Goal: Communication & Community: Answer question/provide support

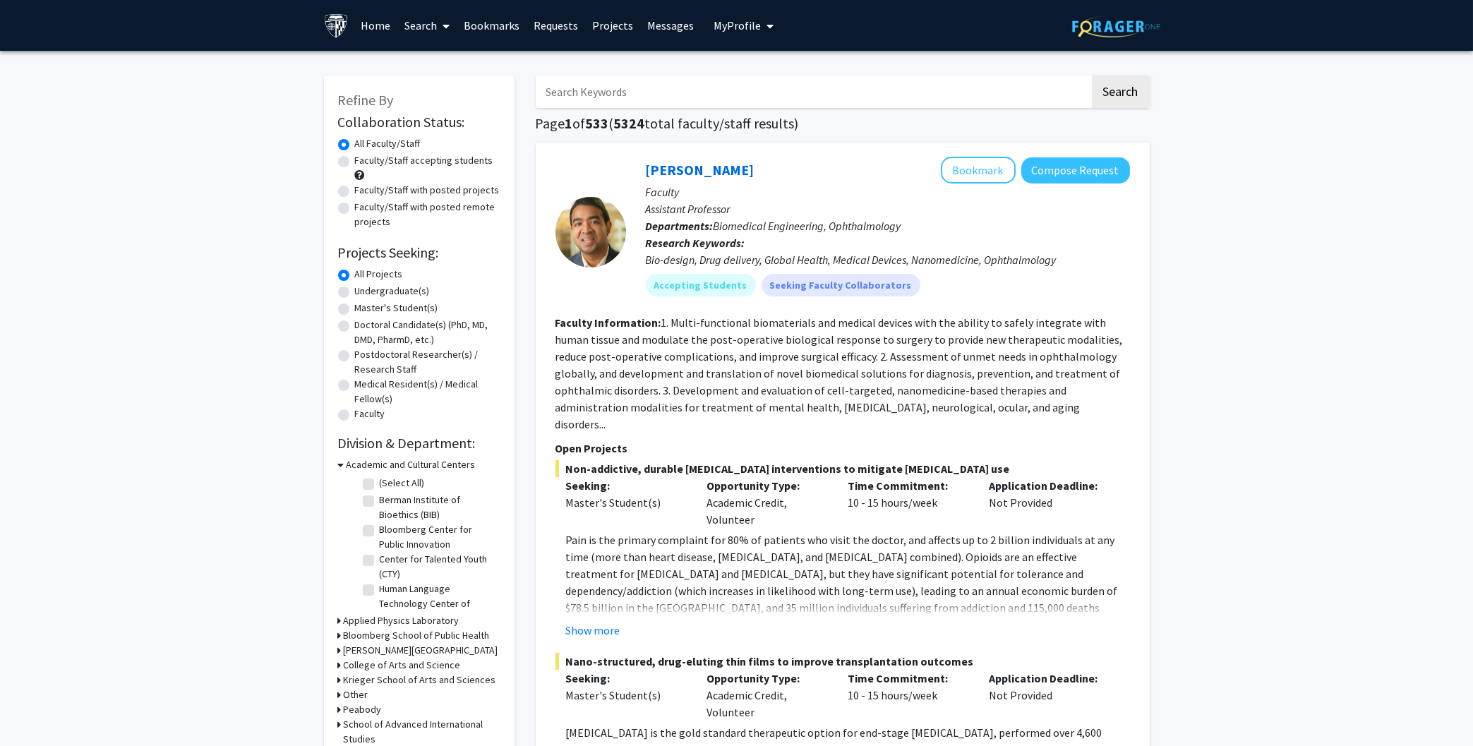
click at [659, 23] on link "Messages" at bounding box center [670, 25] width 61 height 49
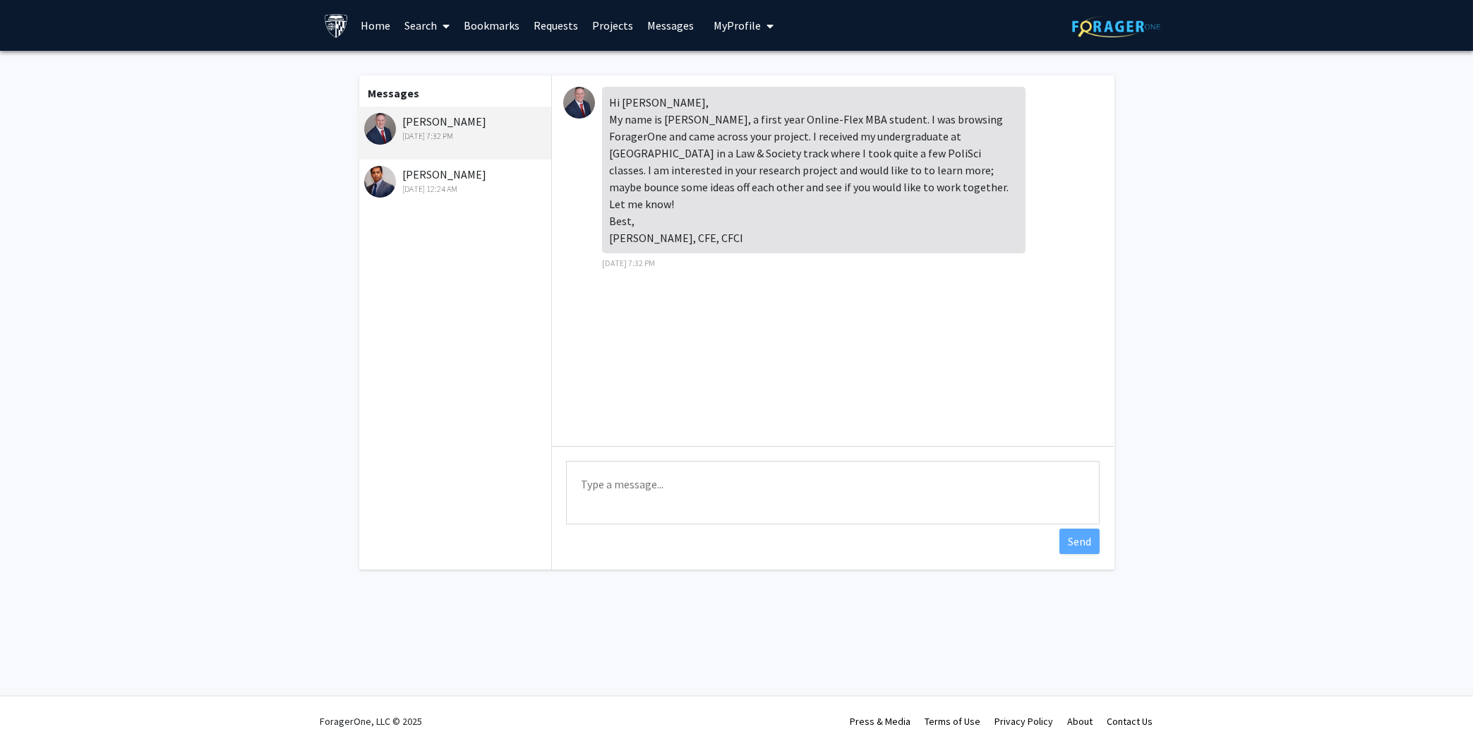
click at [581, 102] on img at bounding box center [579, 103] width 32 height 32
click at [384, 133] on img at bounding box center [380, 129] width 32 height 32
click at [646, 491] on textarea "Type a message" at bounding box center [833, 493] width 534 height 64
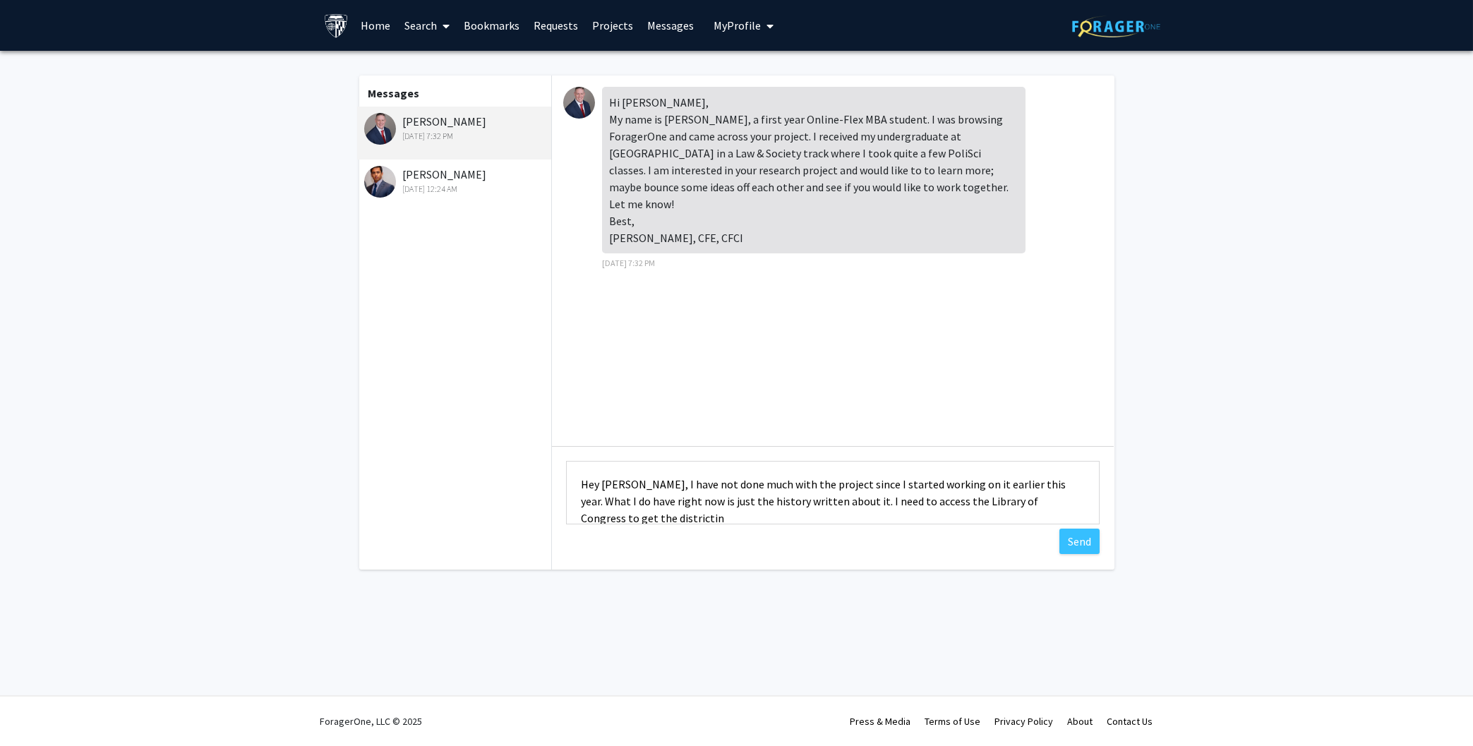
scroll to position [1, 0]
click at [1026, 506] on textarea "Hey [PERSON_NAME], I have not done much with the project since I started workin…" at bounding box center [833, 493] width 534 height 64
click at [1058, 522] on textarea "Hey [PERSON_NAME], I have not done much with the project since I started workin…" at bounding box center [833, 493] width 534 height 64
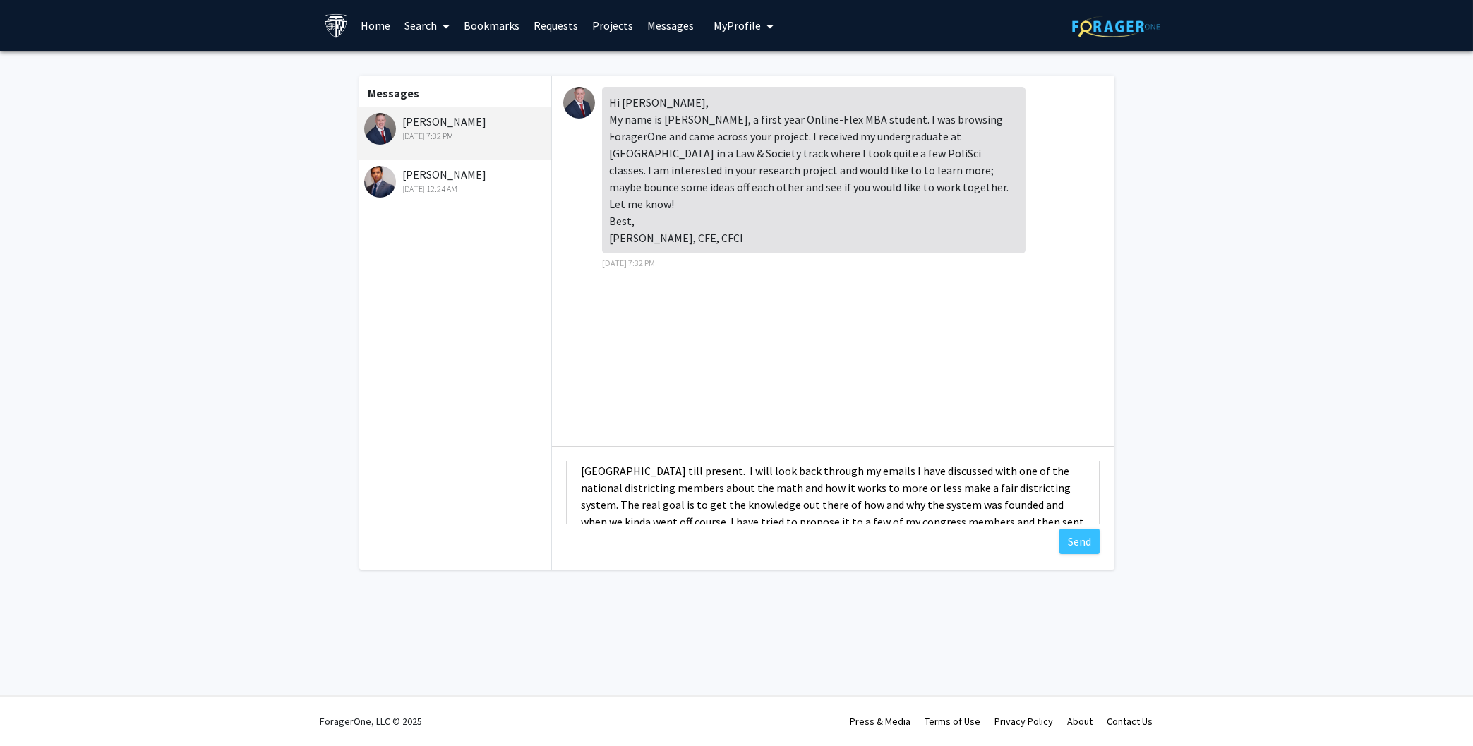
scroll to position [0, 0]
type textarea "Hey [PERSON_NAME], I have not done much with the project since I started workin…"
click at [1064, 535] on button "Send" at bounding box center [1079, 541] width 40 height 25
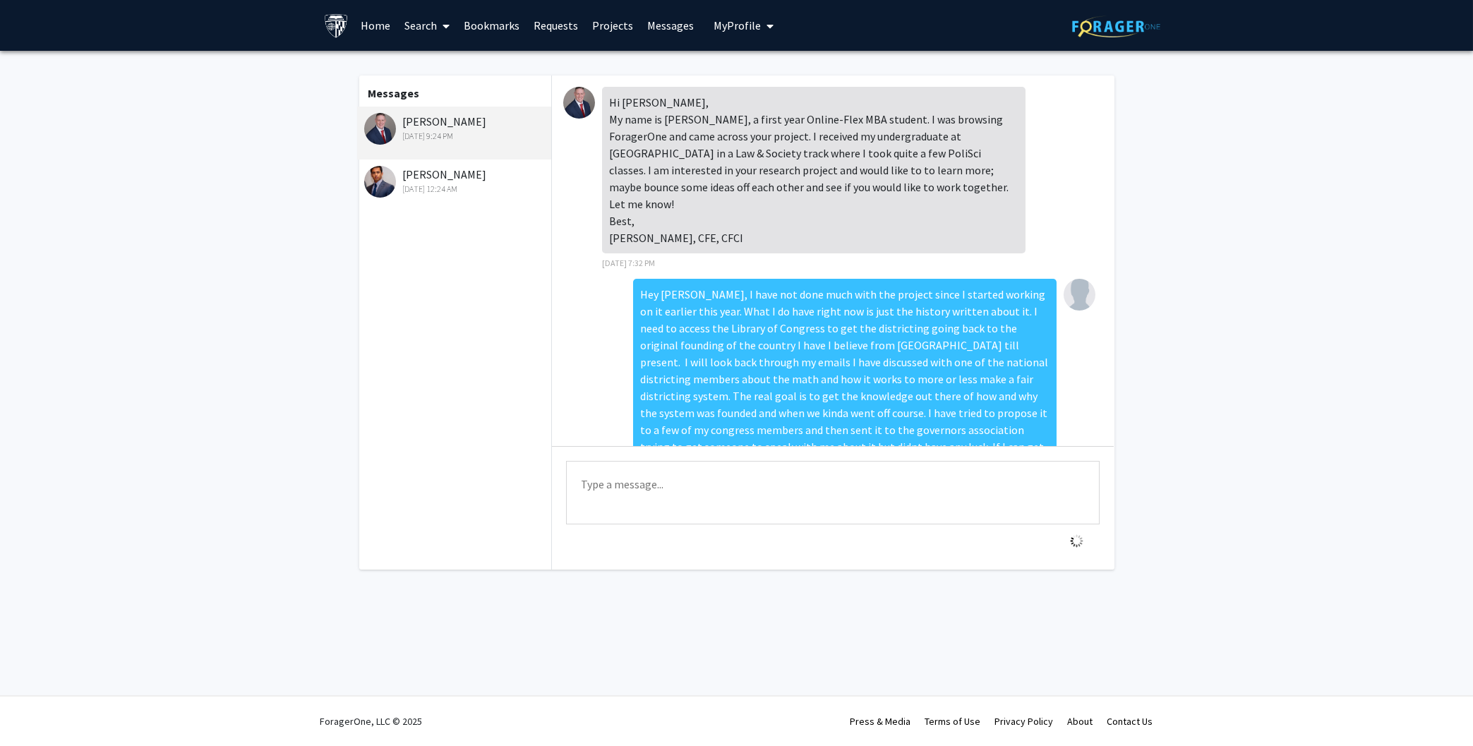
scroll to position [70, 0]
